Goal: Task Accomplishment & Management: Manage account settings

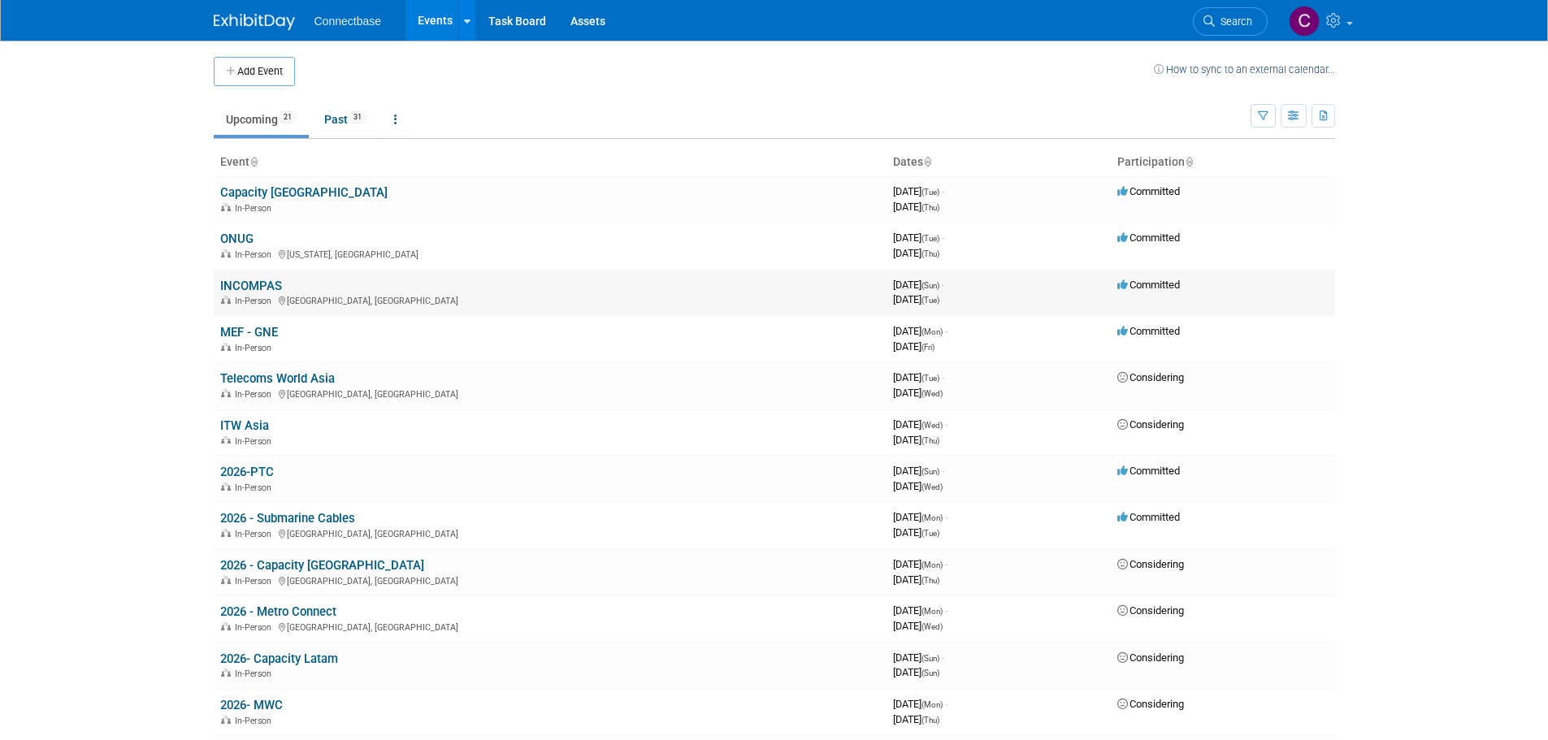
click at [265, 286] on link "INCOMPAS" at bounding box center [251, 286] width 62 height 15
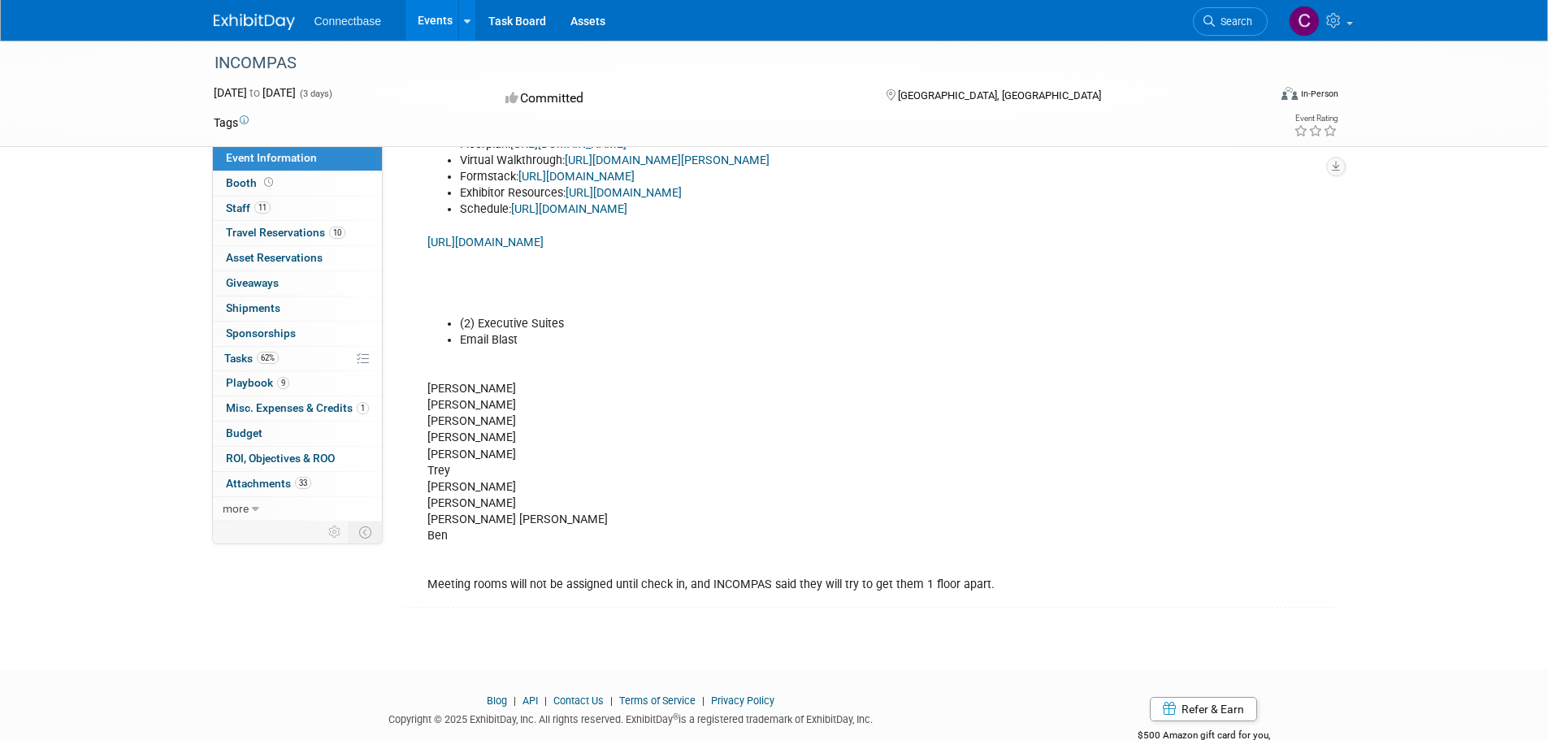
scroll to position [495, 0]
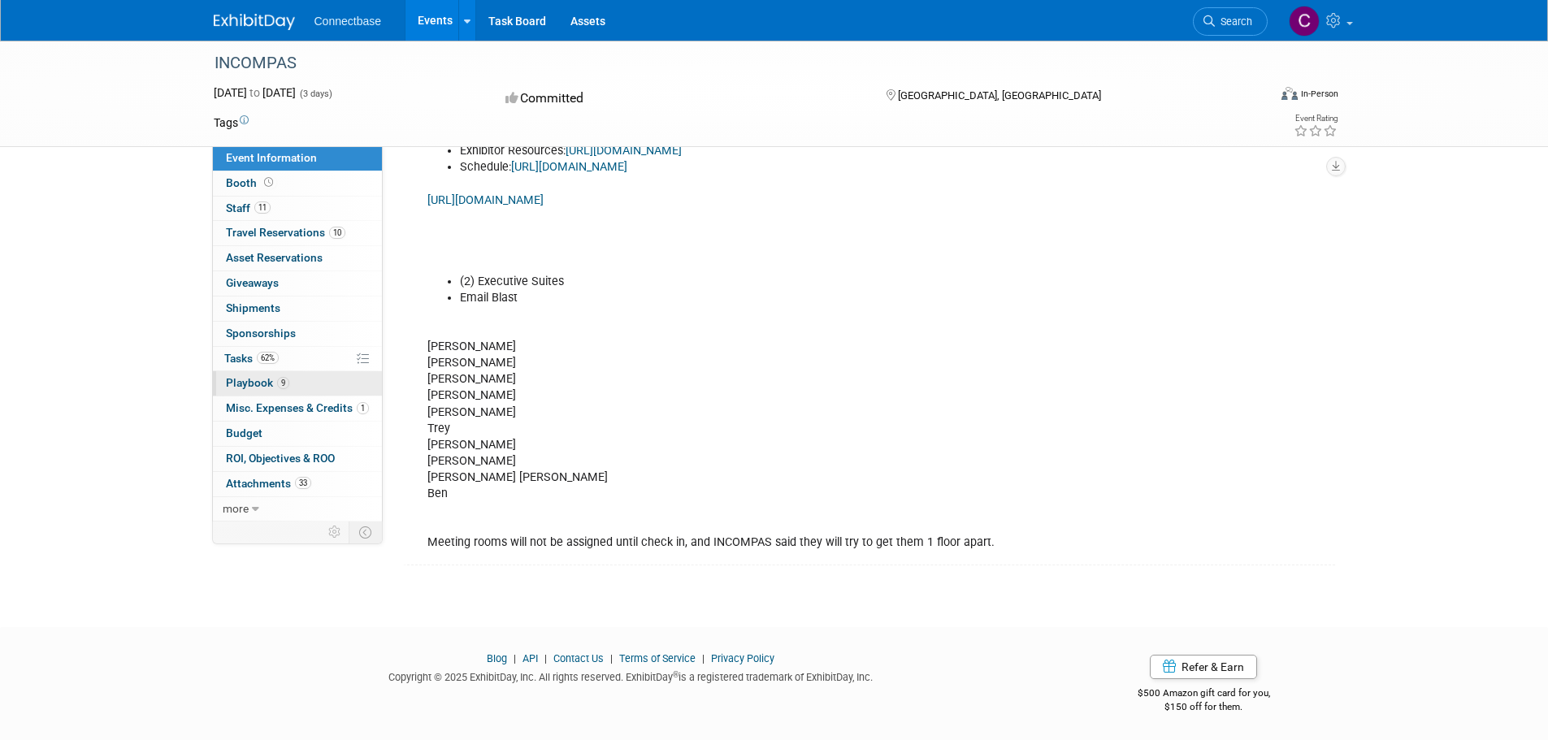
click at [254, 377] on span "Playbook 9" at bounding box center [257, 382] width 63 height 13
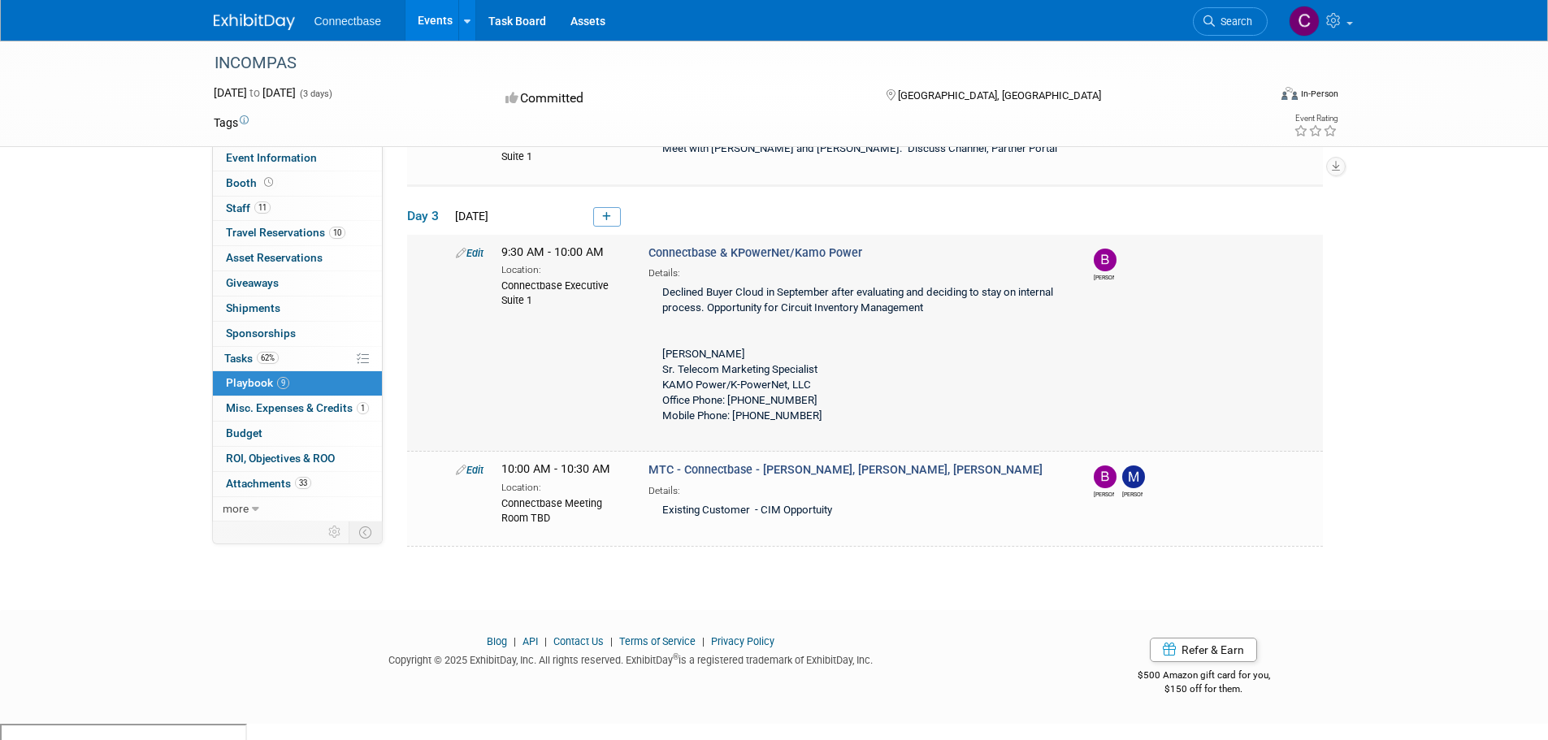
scroll to position [1004, 0]
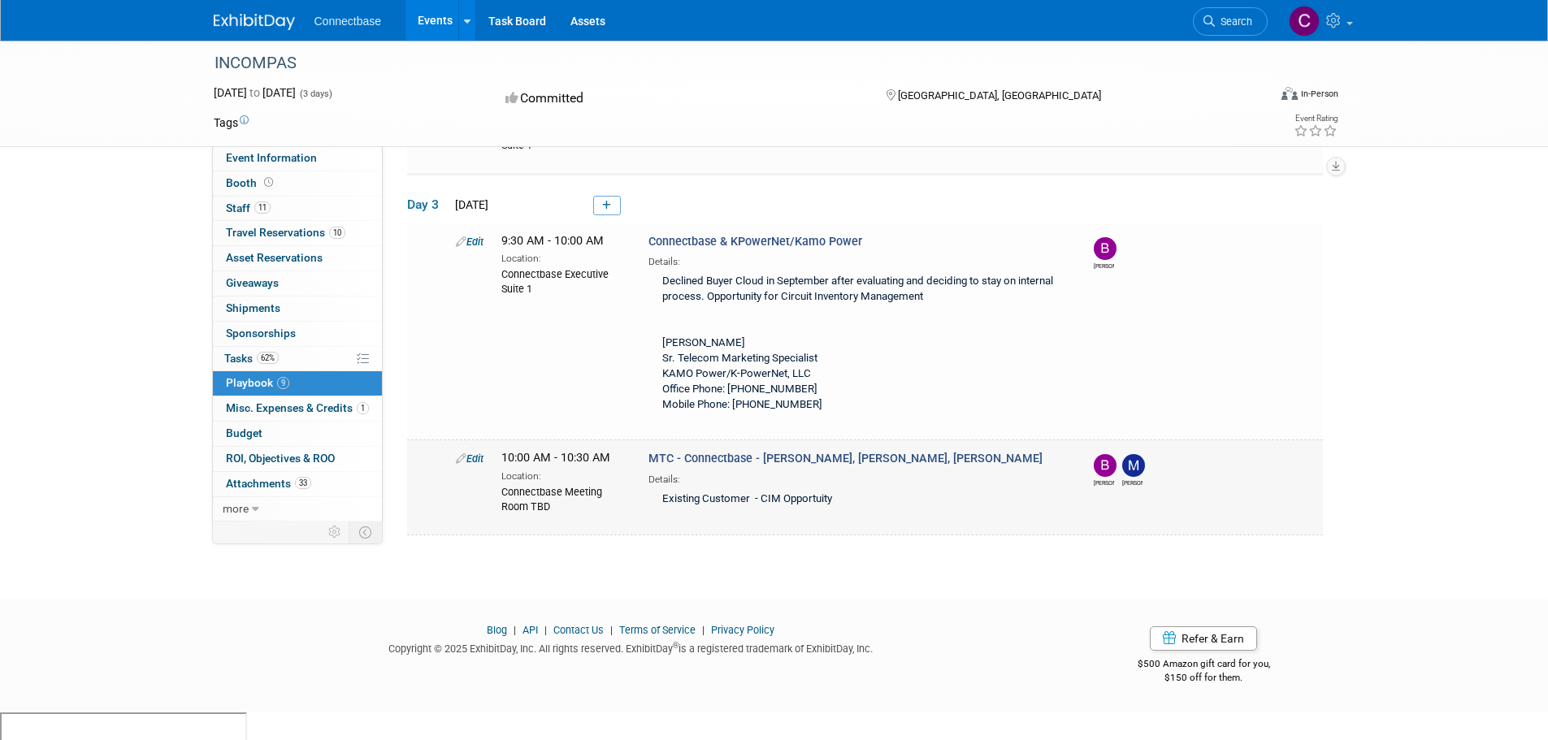
click at [475, 465] on link "Edit" at bounding box center [470, 459] width 28 height 12
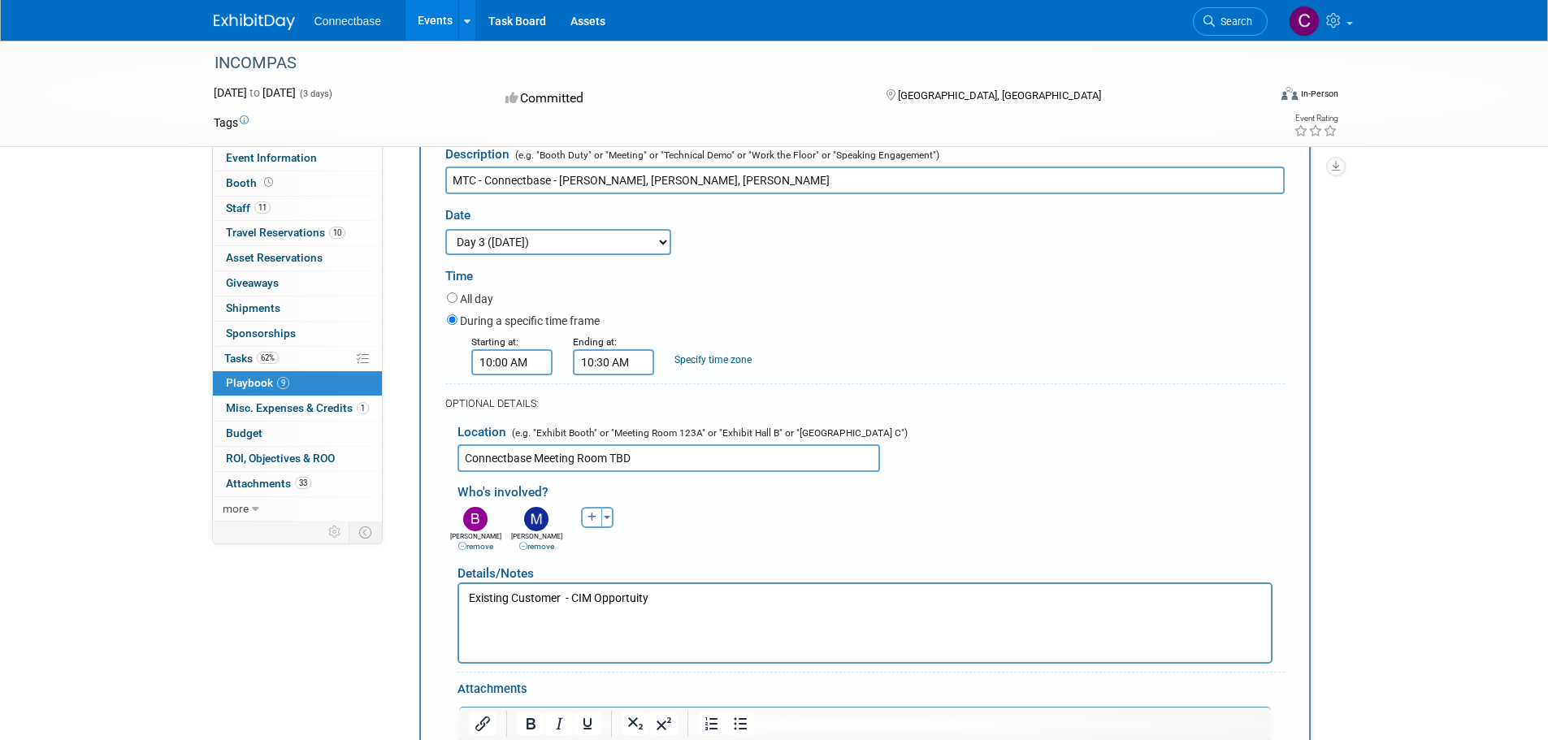
scroll to position [1365, 0]
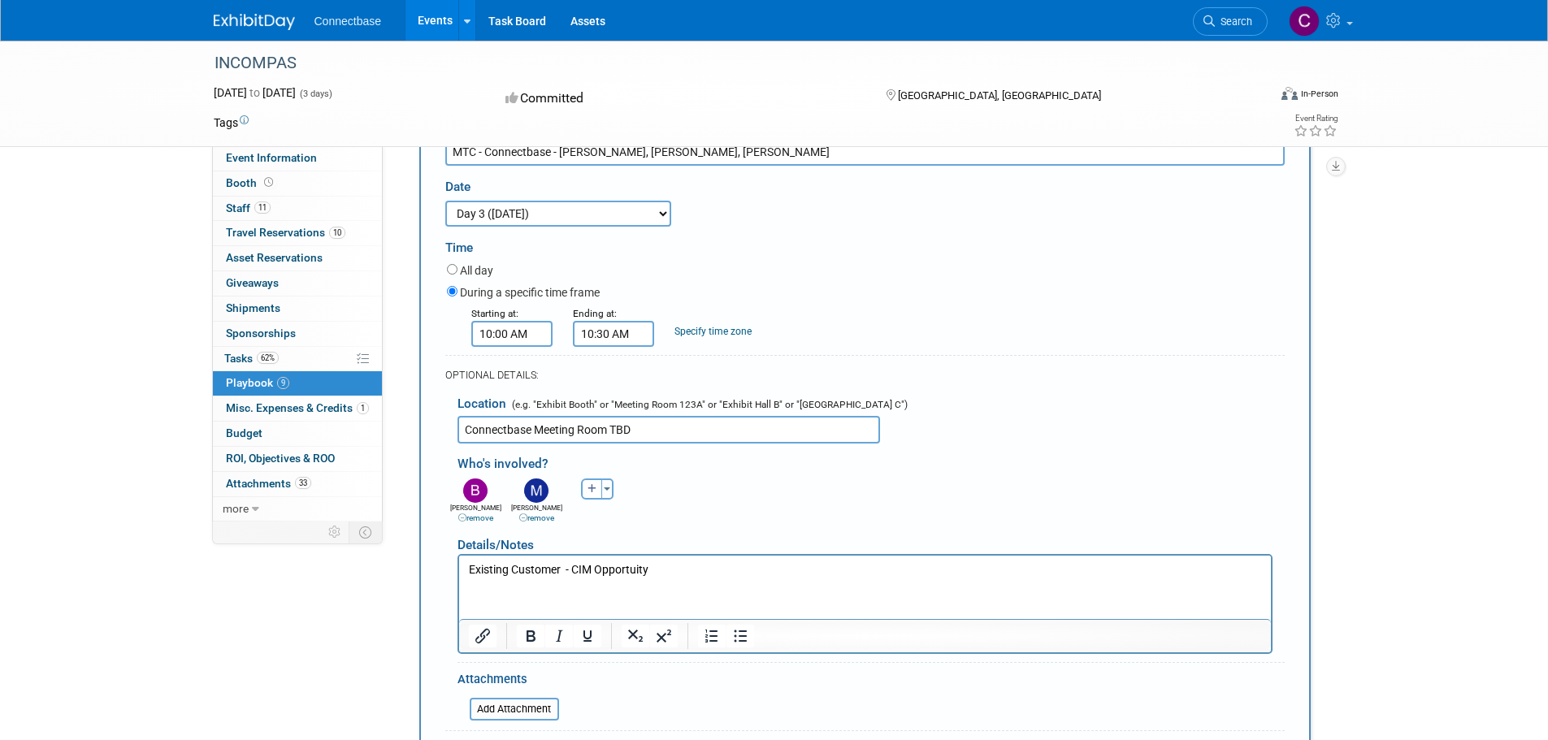
click at [466, 444] on input "Connectbase Meeting Room TBD" at bounding box center [669, 430] width 423 height 28
drag, startPoint x: 829, startPoint y: 456, endPoint x: 627, endPoint y: 457, distance: 202.4
click at [627, 444] on input "Connectbase Executive Suite 1 Connectbase Meeting Room TBD" at bounding box center [669, 430] width 423 height 28
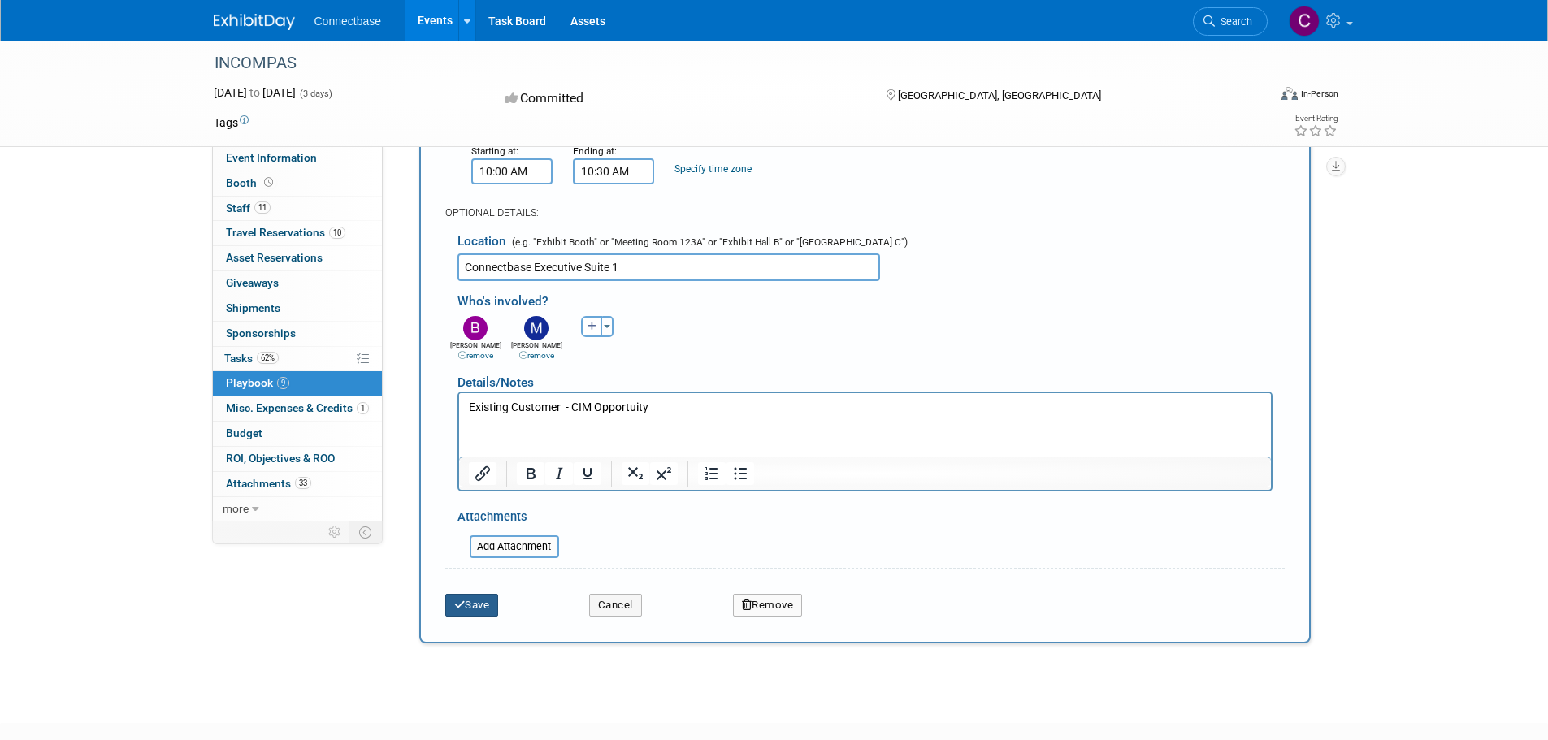
type input "Connectbase Executive Suite 1"
click at [481, 617] on button "Save" at bounding box center [472, 605] width 54 height 23
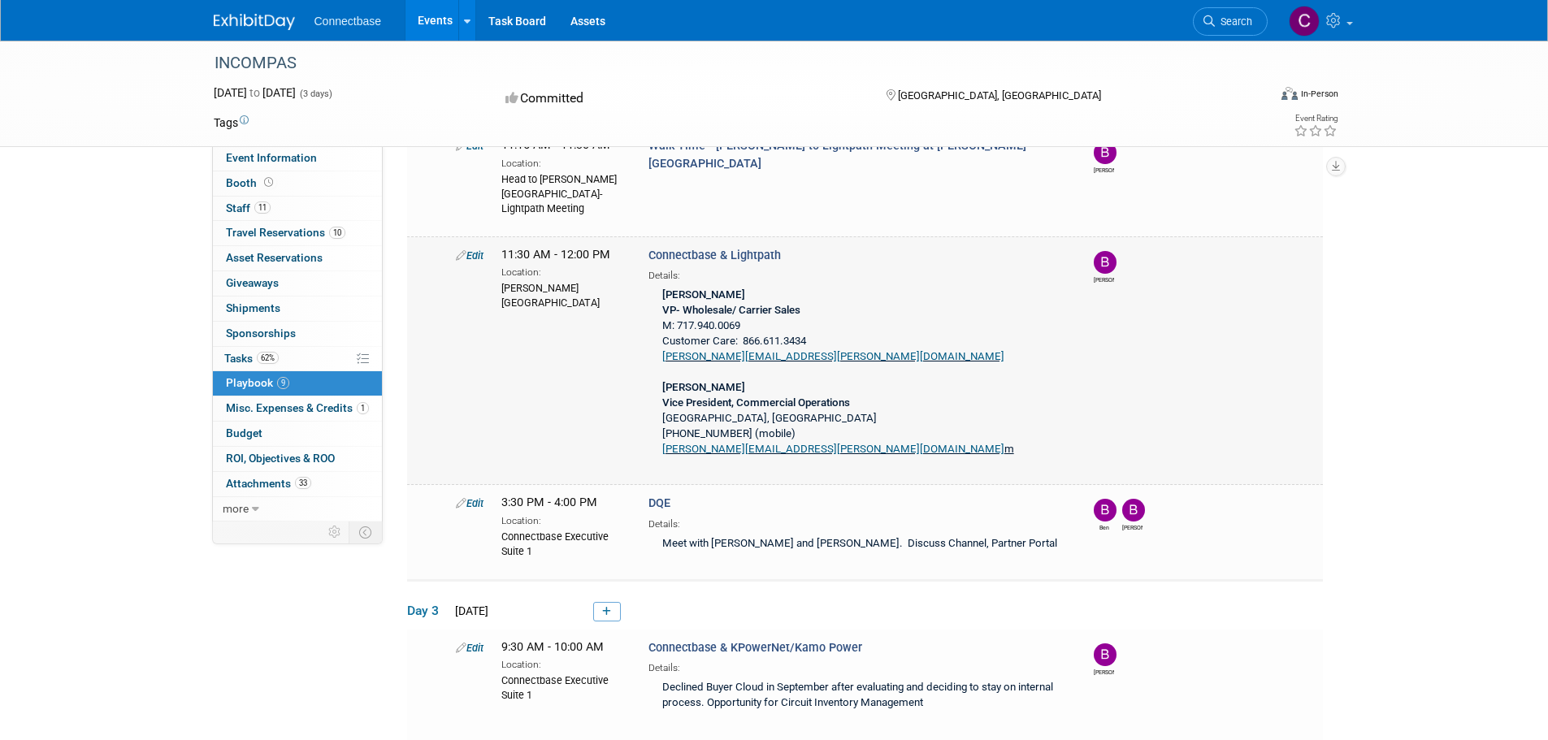
scroll to position [922, 0]
